Goal: Check status: Check status

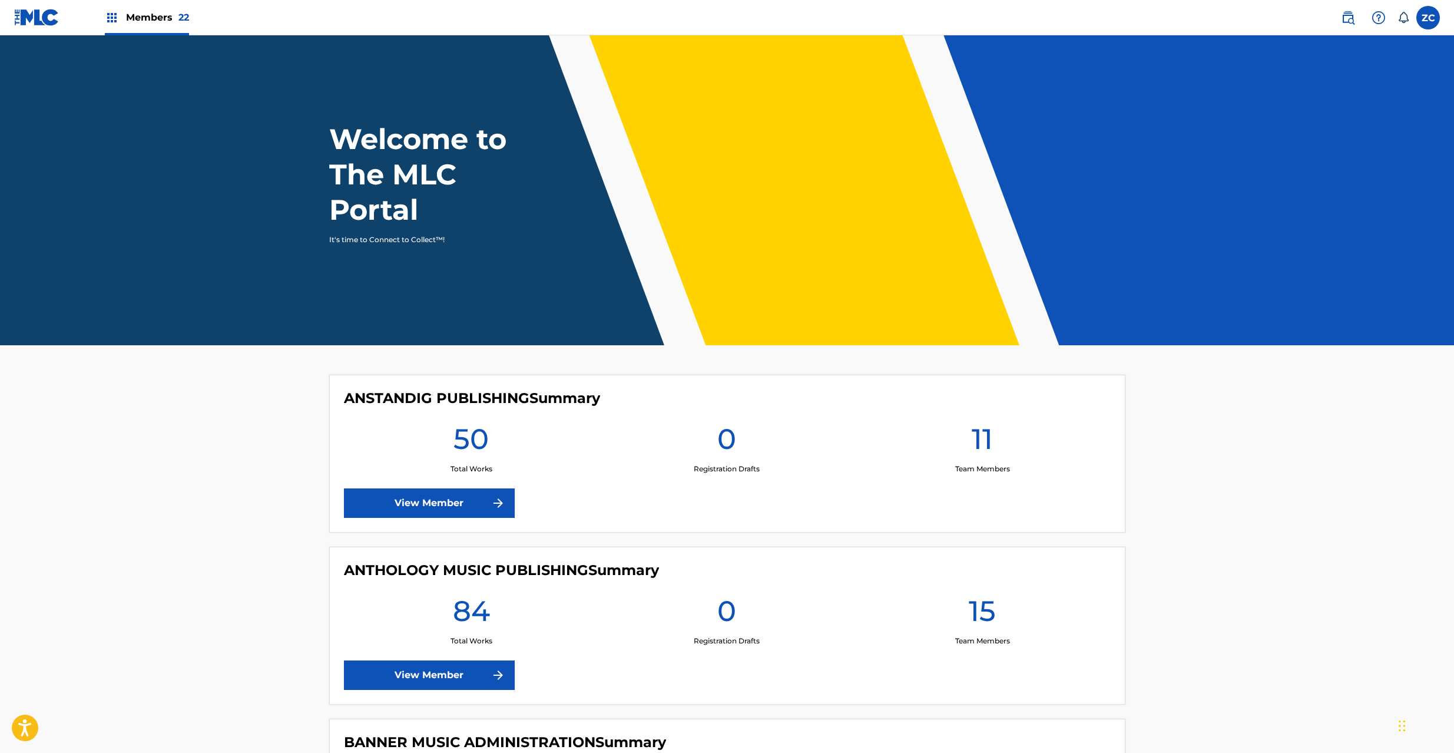
click at [875, 413] on div "ANSTANDIG PUBLISHING Summary 50 Total Works 0 Registration Drafts 11 Team Membe…" at bounding box center [727, 453] width 796 height 158
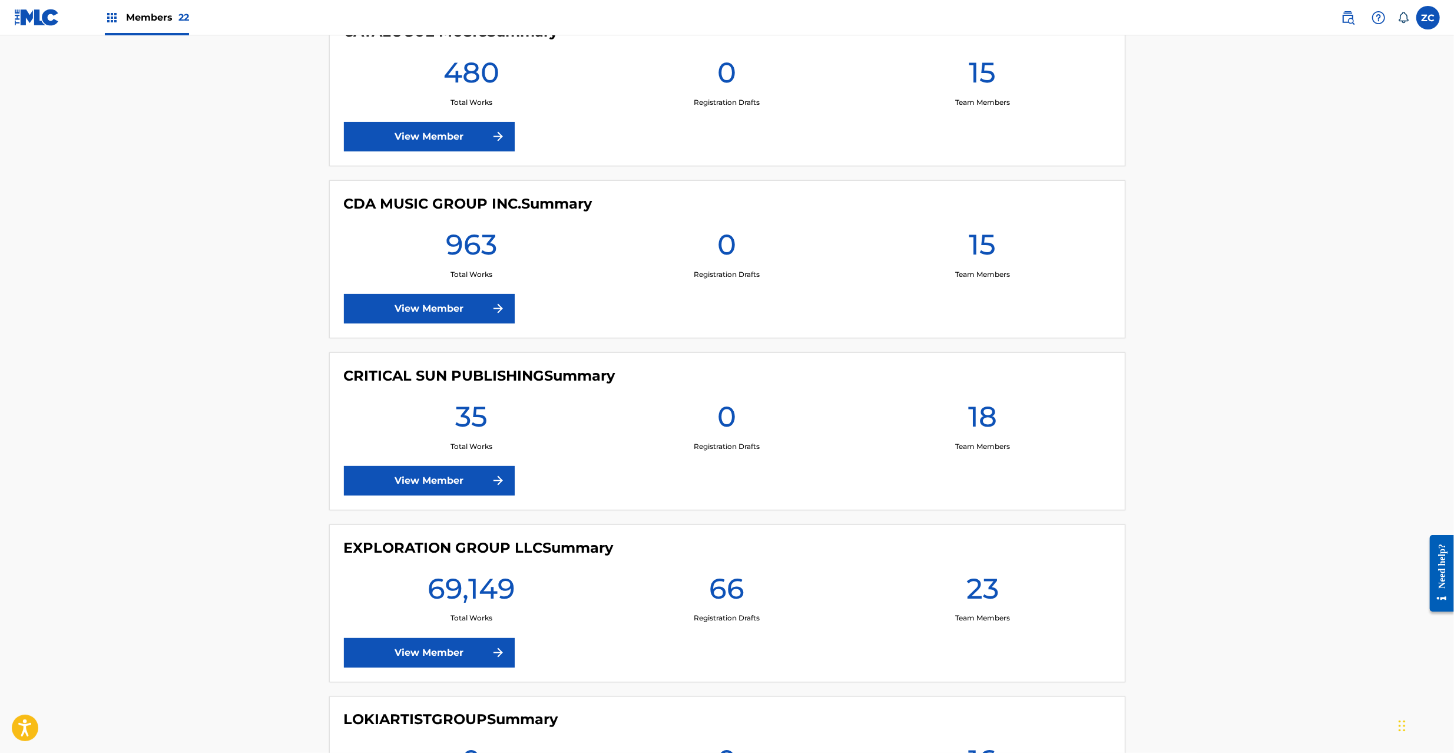
scroll to position [1779, 0]
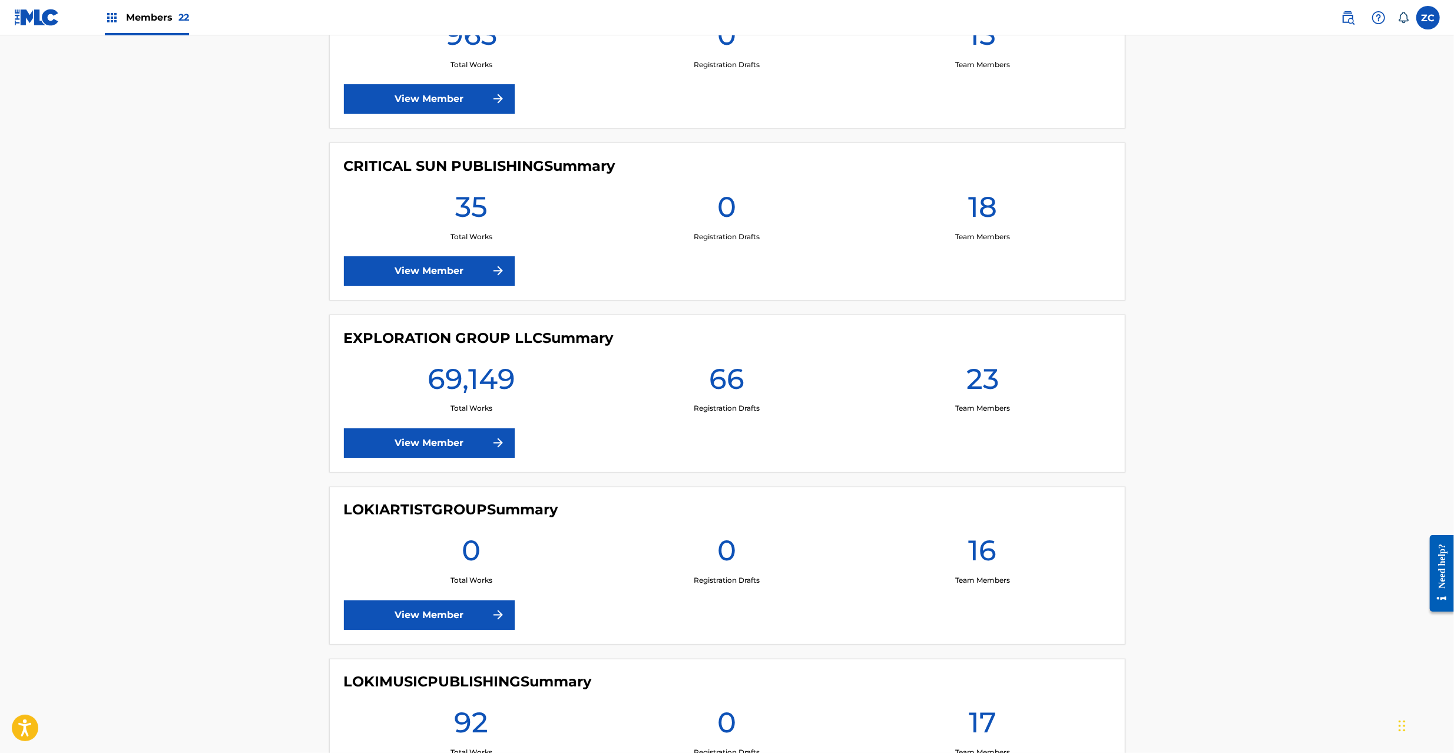
click at [460, 441] on link "View Member" at bounding box center [429, 442] width 171 height 29
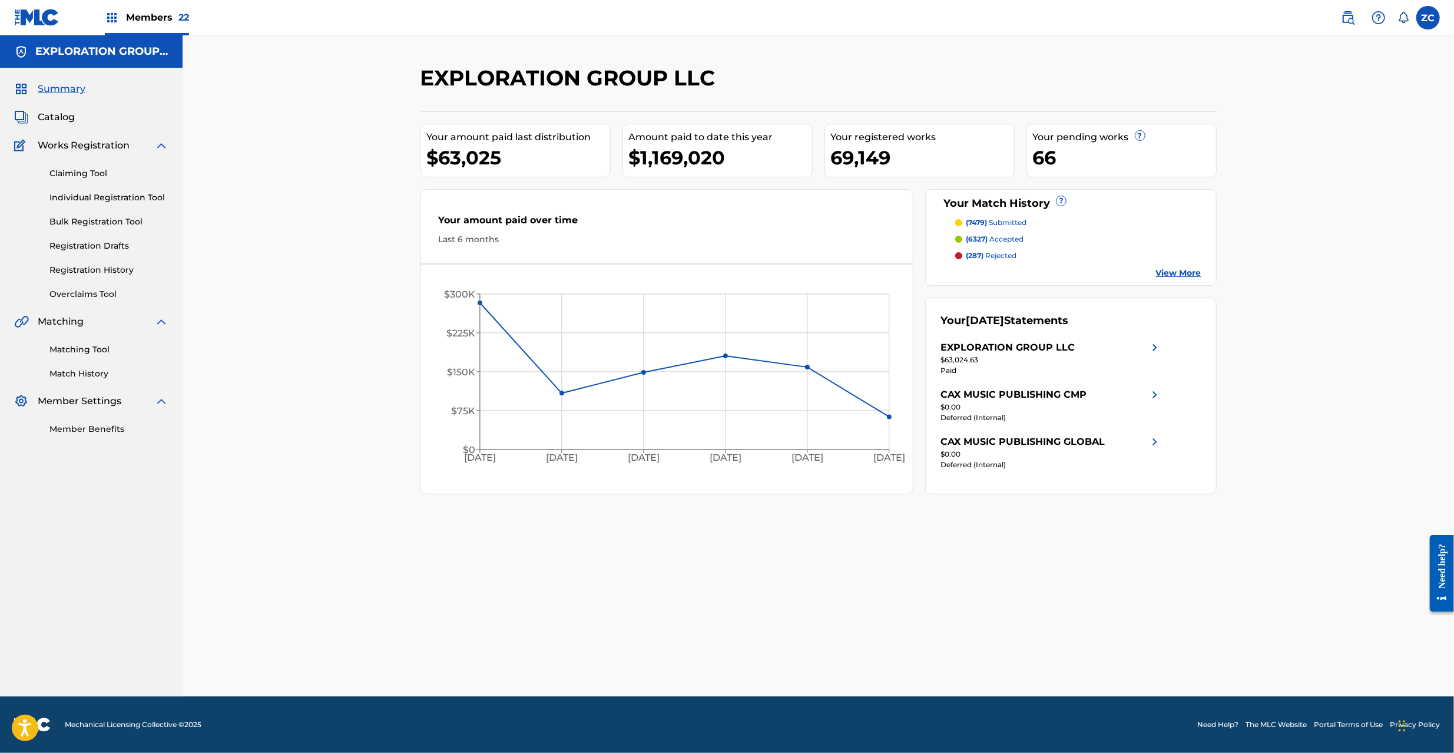
click at [57, 119] on span "Catalog" at bounding box center [56, 117] width 37 height 14
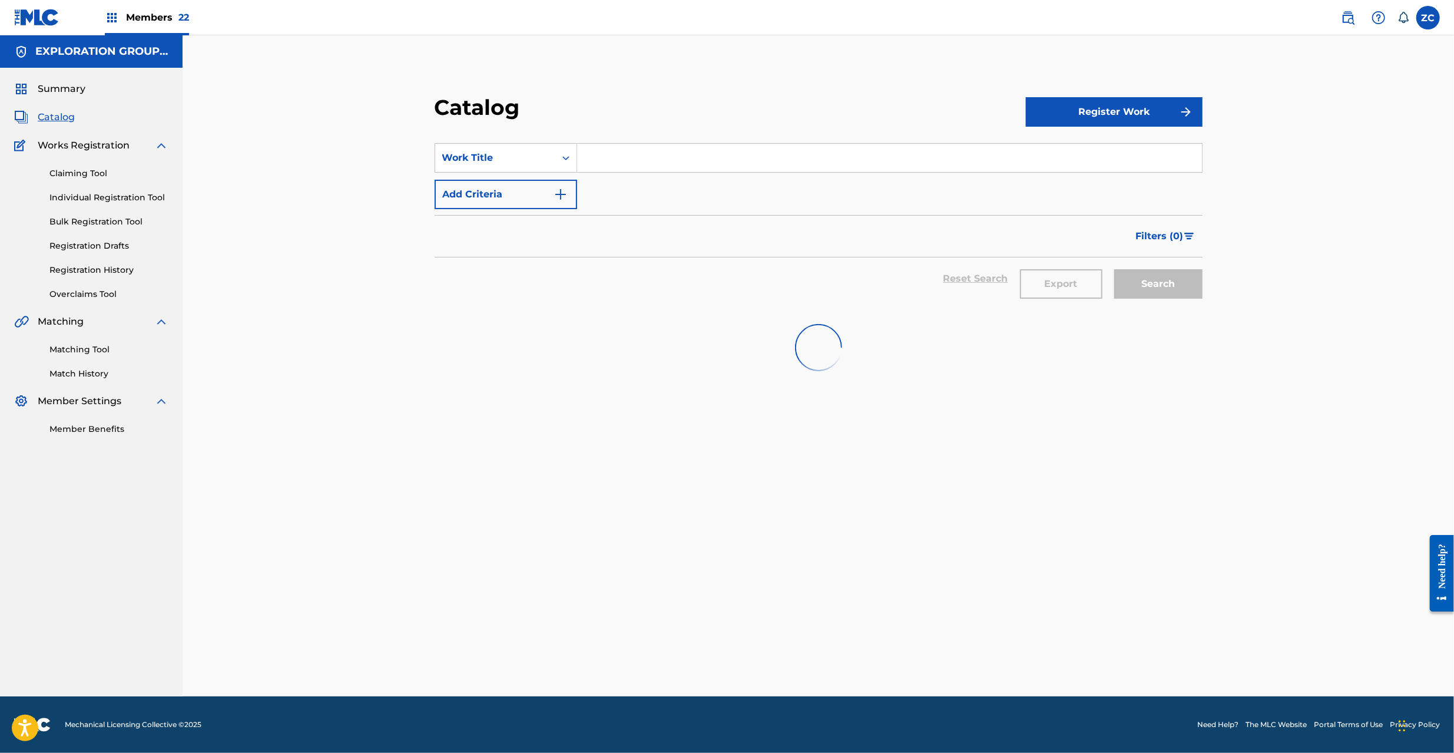
click at [639, 156] on input "Search Form" at bounding box center [889, 158] width 625 height 28
paste input "Kazewa Rintoshite"
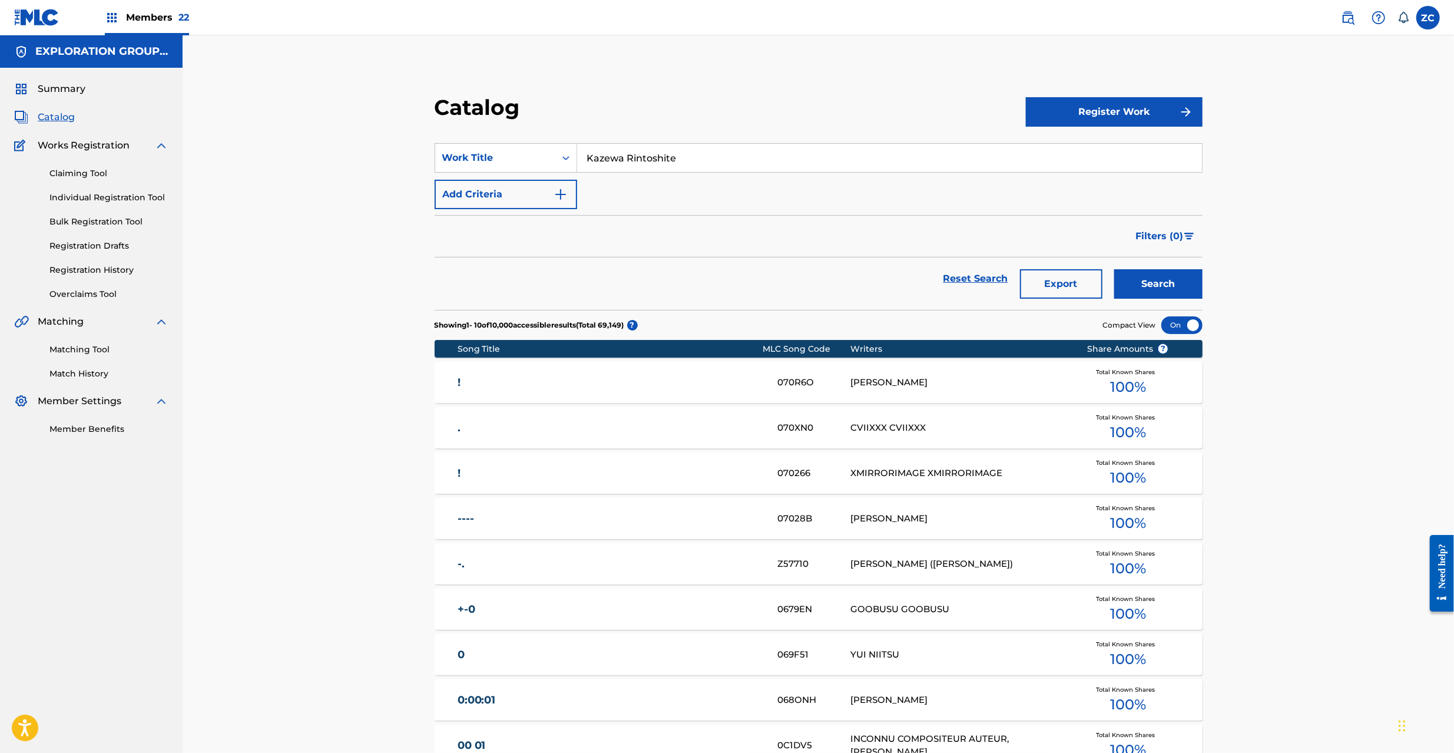
type input "Kazewa Rintoshite"
click at [1176, 286] on button "Search" at bounding box center [1158, 283] width 88 height 29
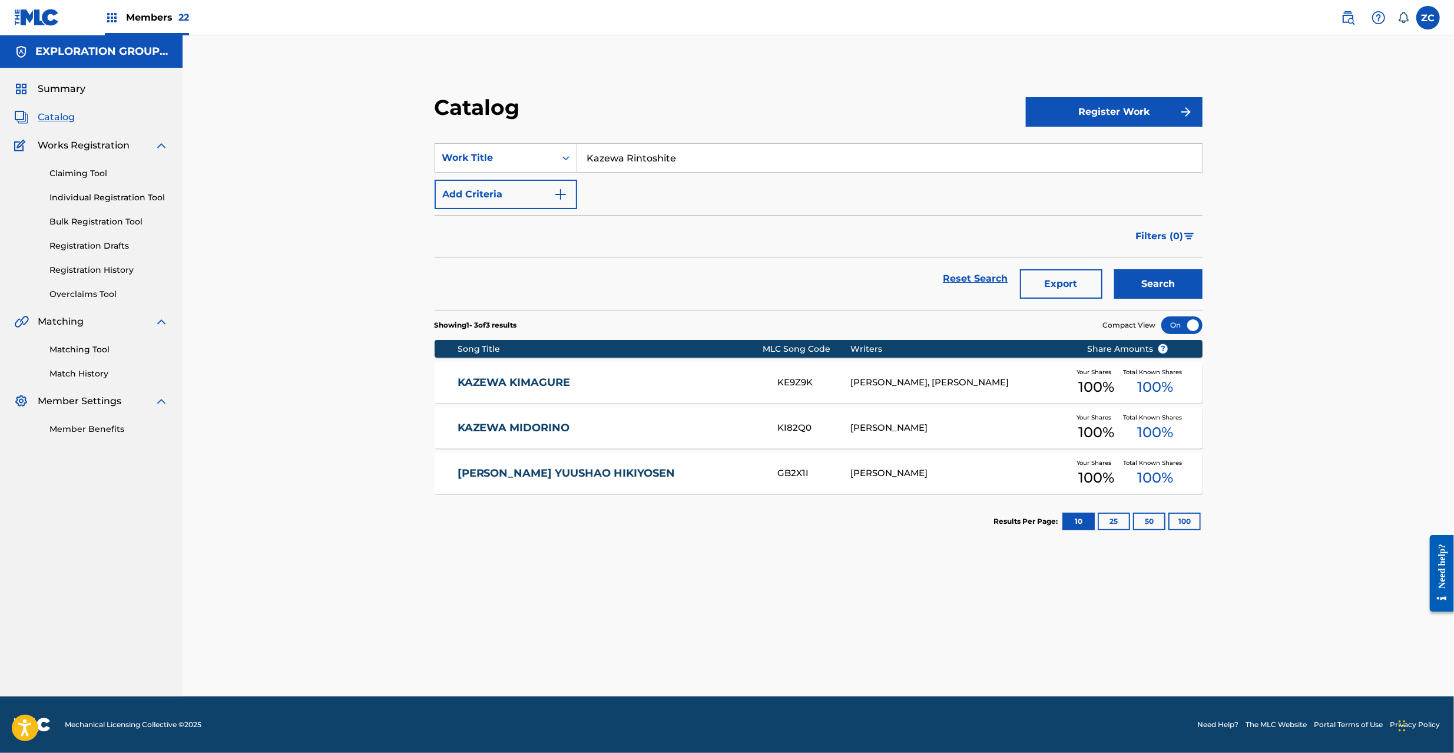
click at [112, 267] on link "Registration History" at bounding box center [108, 270] width 119 height 12
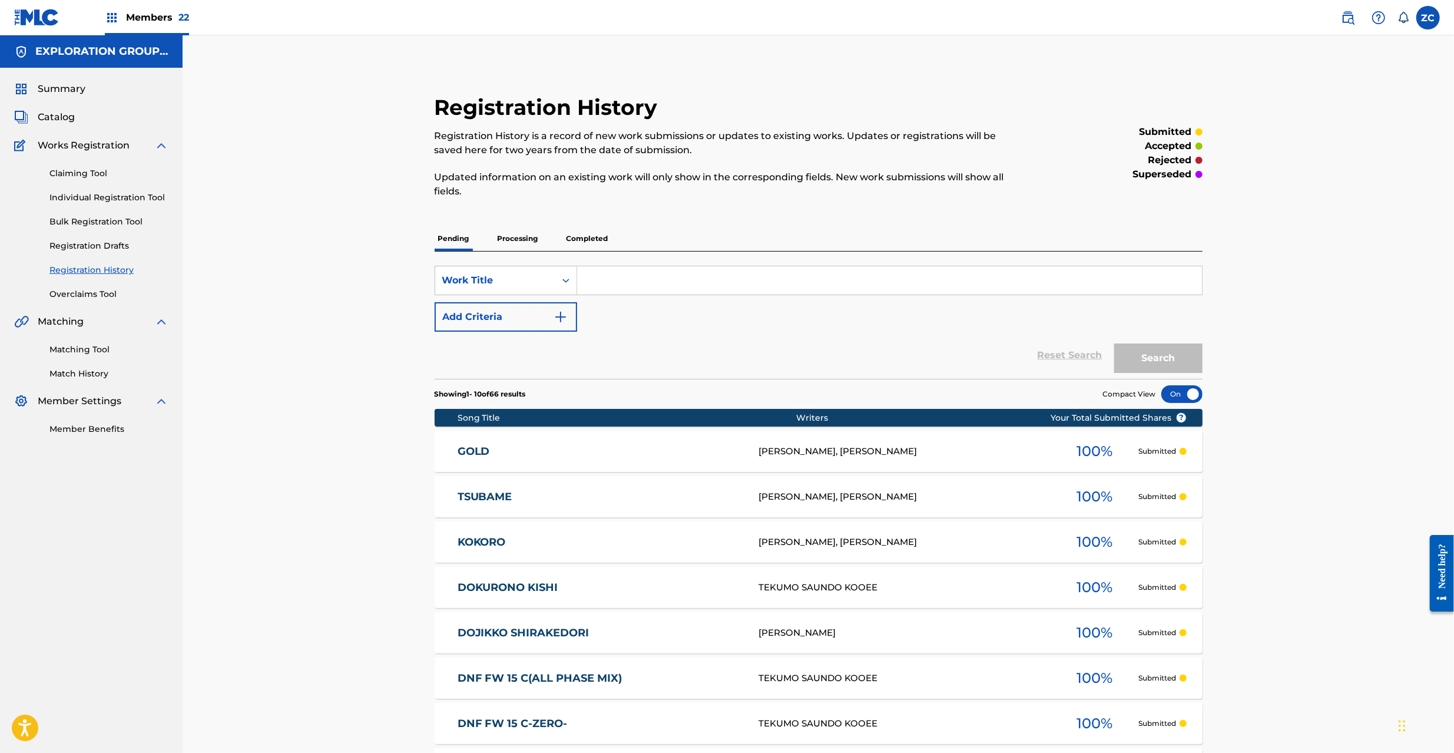
click at [585, 236] on p "Completed" at bounding box center [587, 238] width 49 height 25
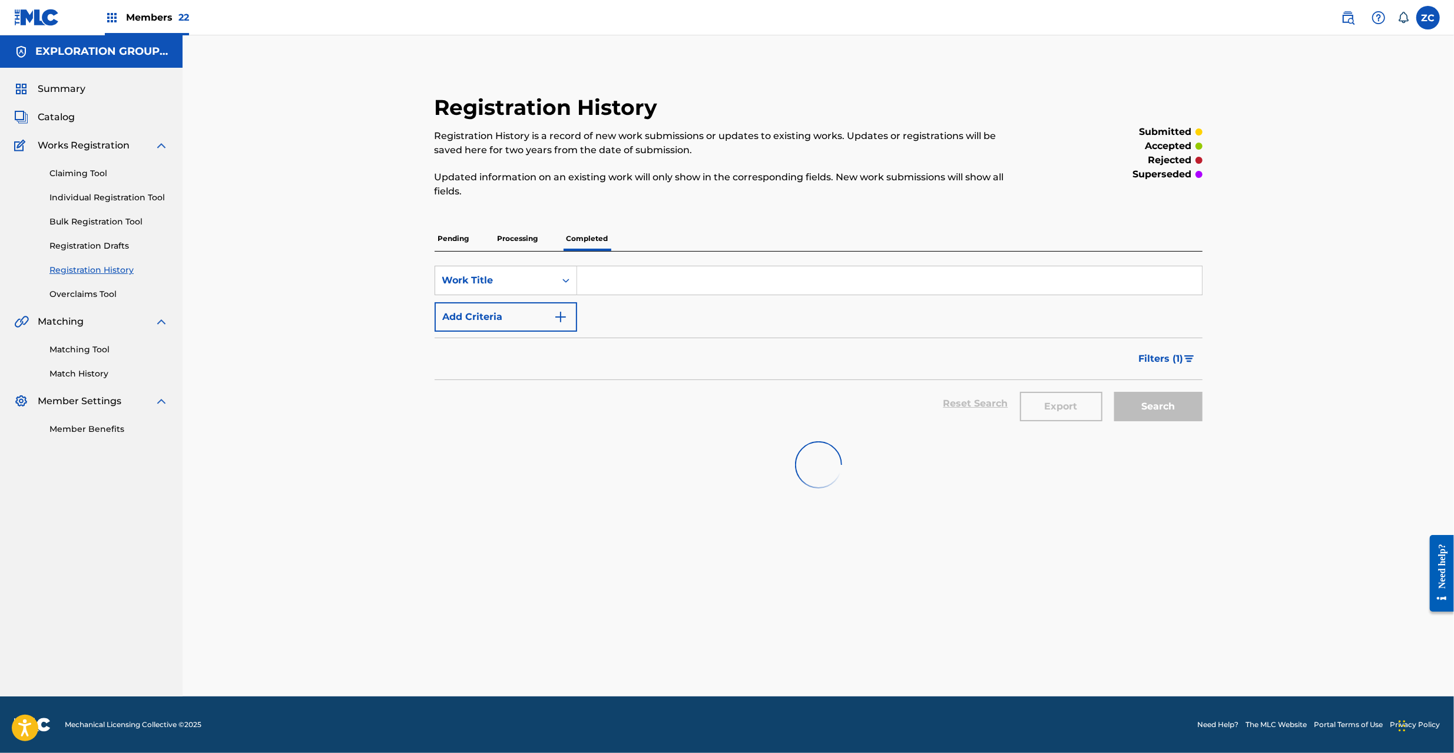
click at [610, 283] on input "Search Form" at bounding box center [889, 280] width 625 height 28
paste input "Kazewa Rintoshite"
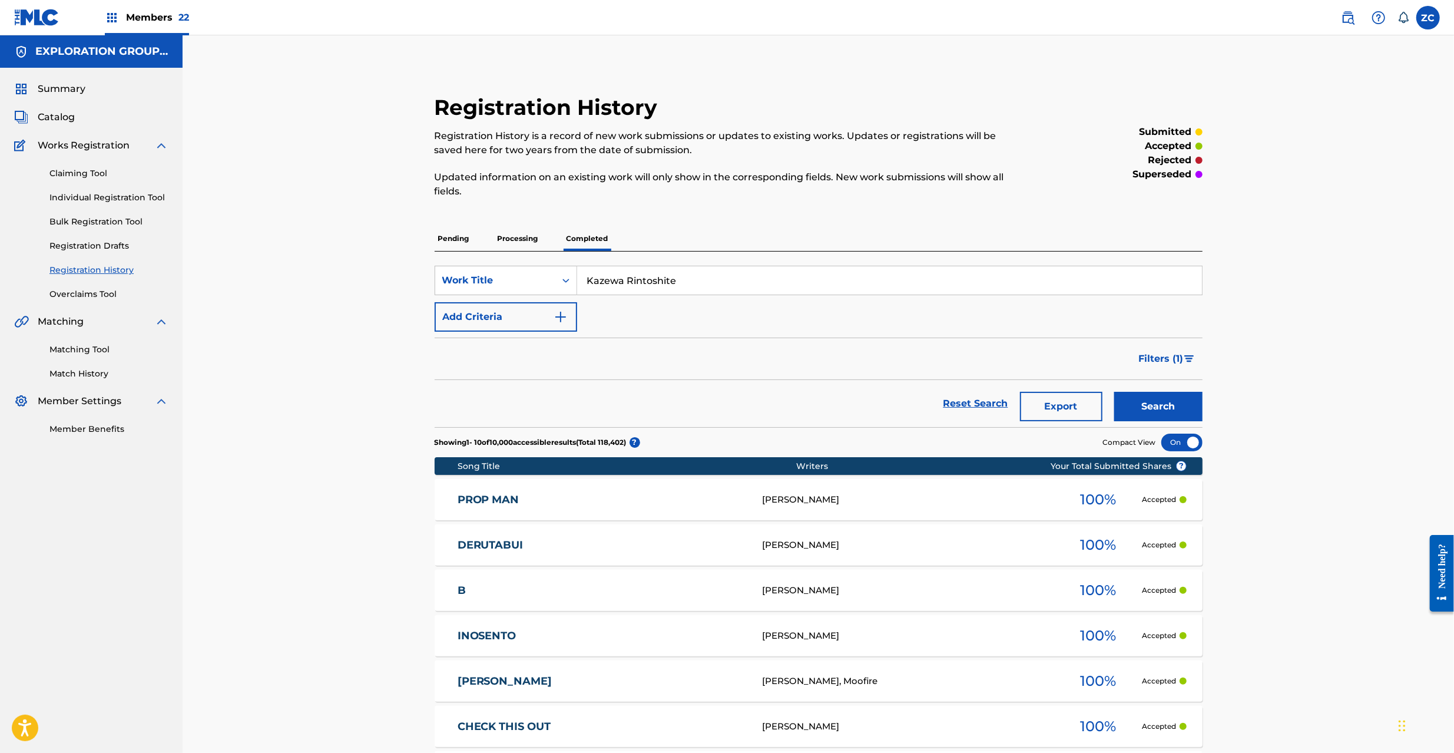
type input "Kazewa Rintoshite"
click at [1178, 403] on button "Search" at bounding box center [1158, 406] width 88 height 29
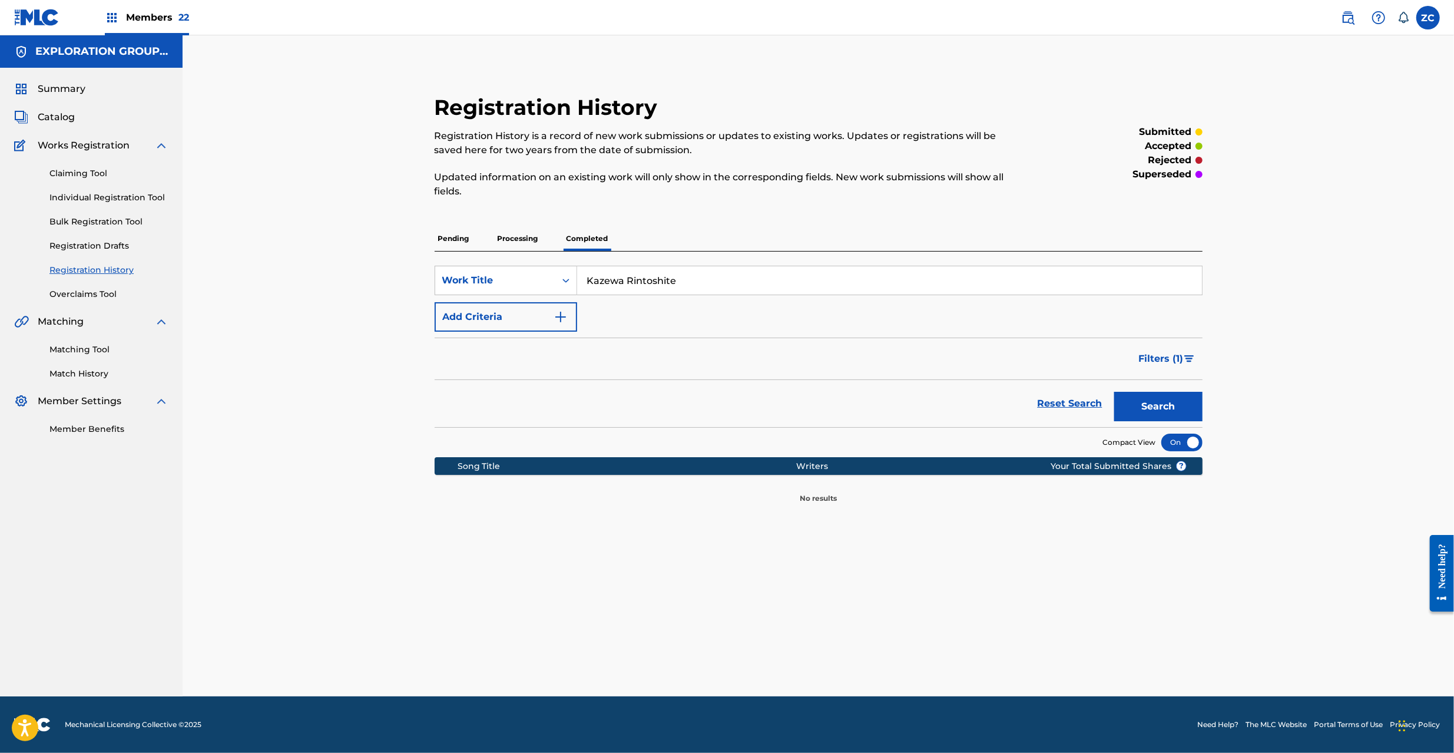
click at [1350, 19] on img at bounding box center [1348, 18] width 14 height 14
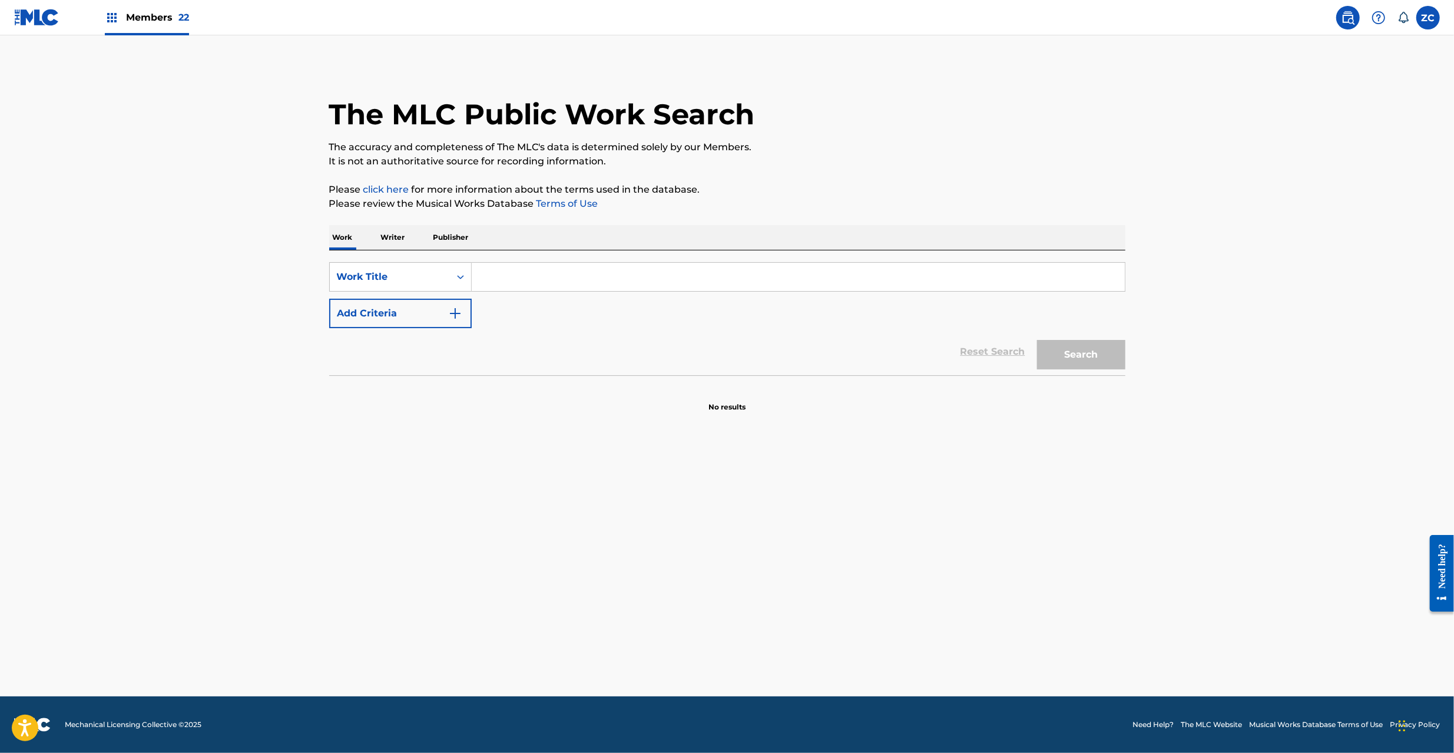
click at [523, 281] on input "Search Form" at bounding box center [798, 277] width 653 height 28
paste input "Kazewa Rintoshite"
type input "Kazewa Rintoshite"
click at [1087, 352] on button "Search" at bounding box center [1081, 354] width 88 height 29
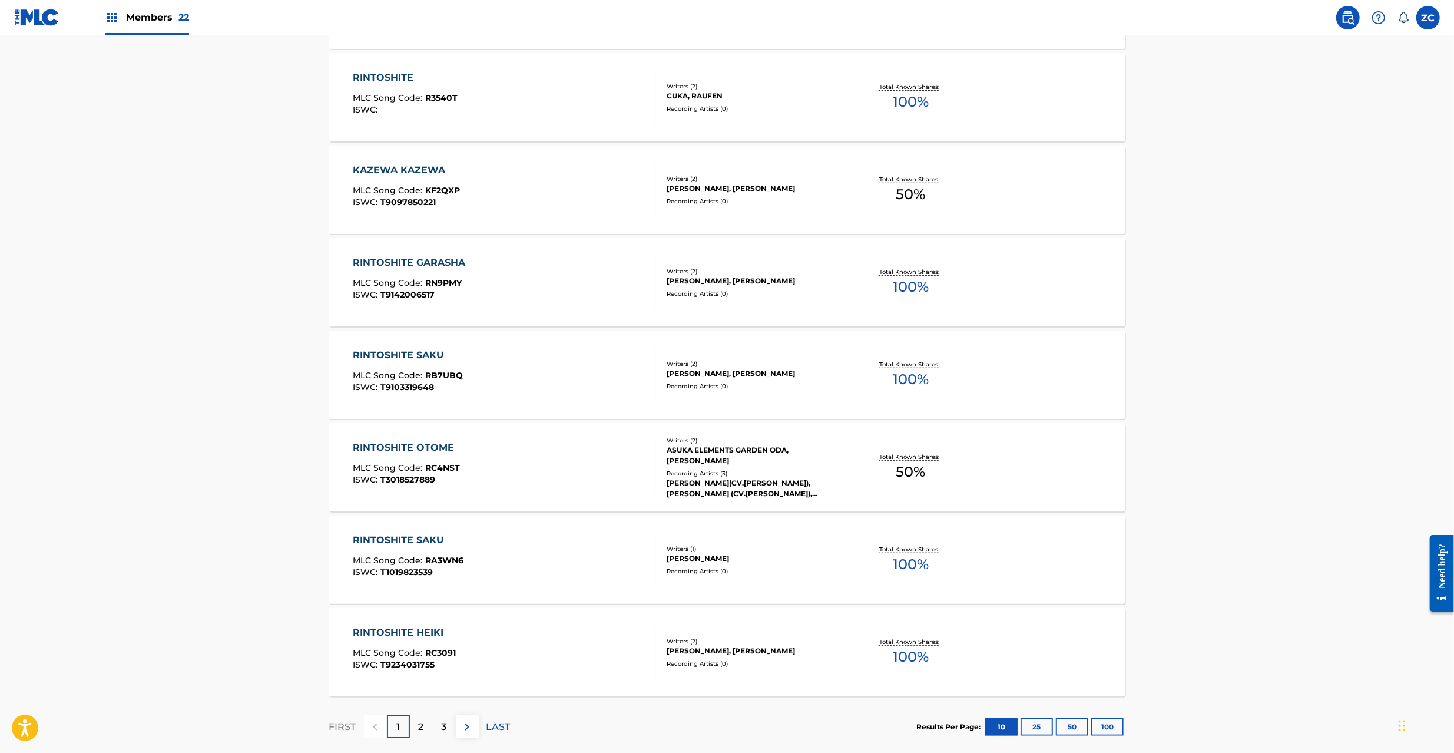
scroll to position [689, 0]
